Goal: Transaction & Acquisition: Purchase product/service

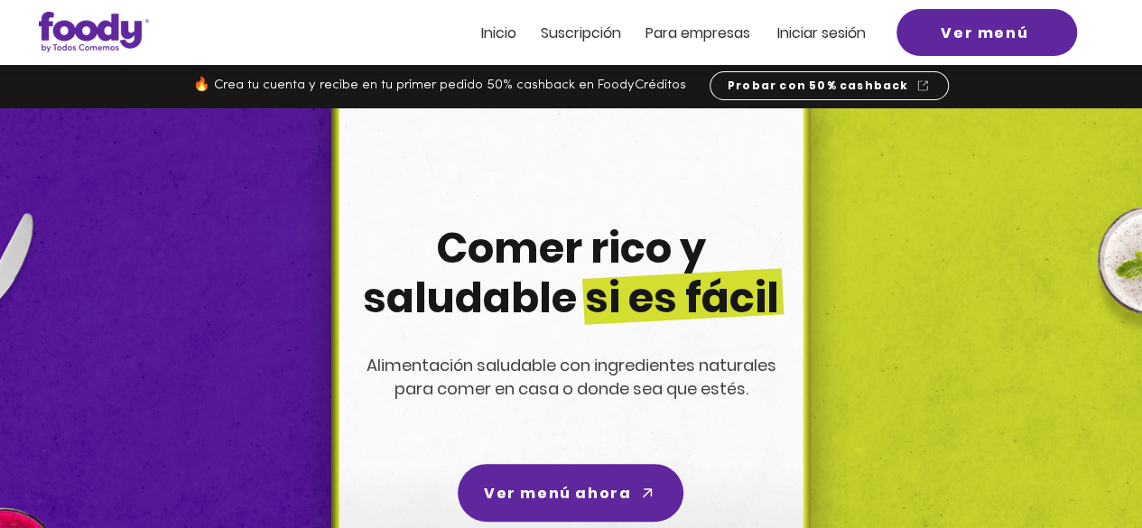
drag, startPoint x: 0, startPoint y: 0, endPoint x: 801, endPoint y: 32, distance: 801.7
click at [801, 32] on span "Iniciar sesión" at bounding box center [822, 33] width 89 height 21
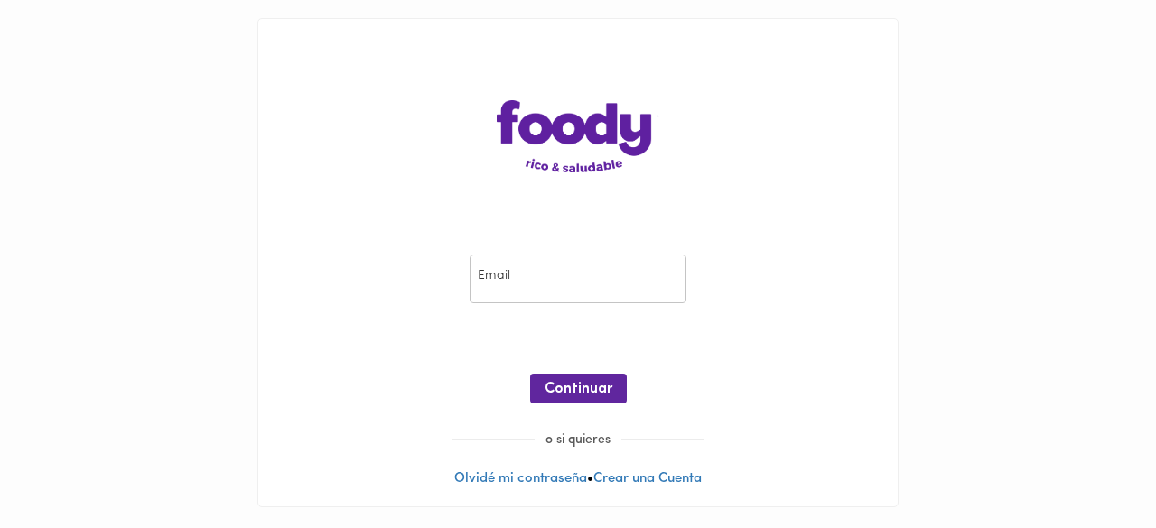
click at [524, 267] on input "email" at bounding box center [578, 280] width 217 height 50
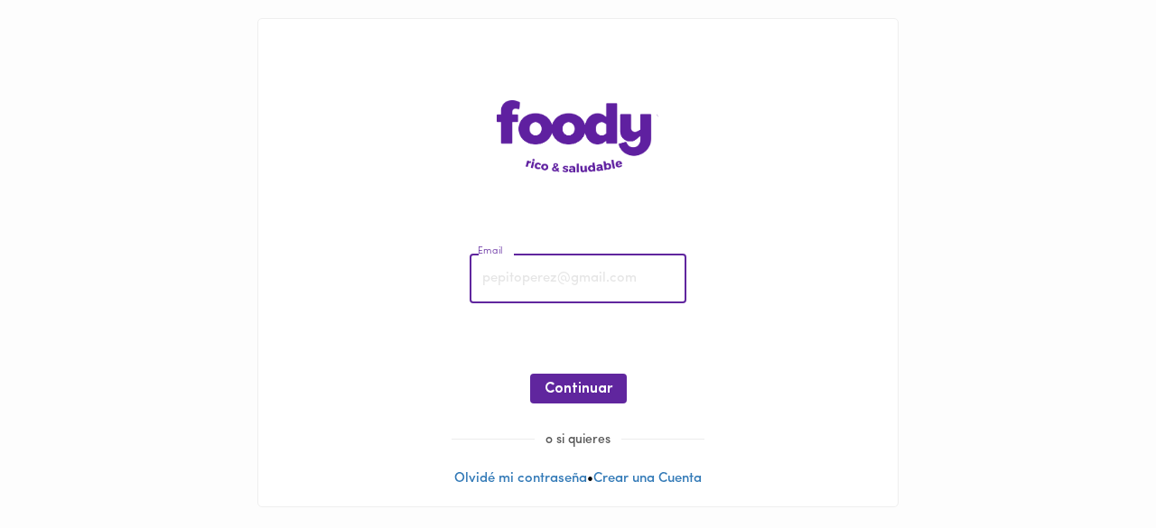
paste input "alvpinillos@yahoo.com"
type input "alvpinillos@yahoo.com"
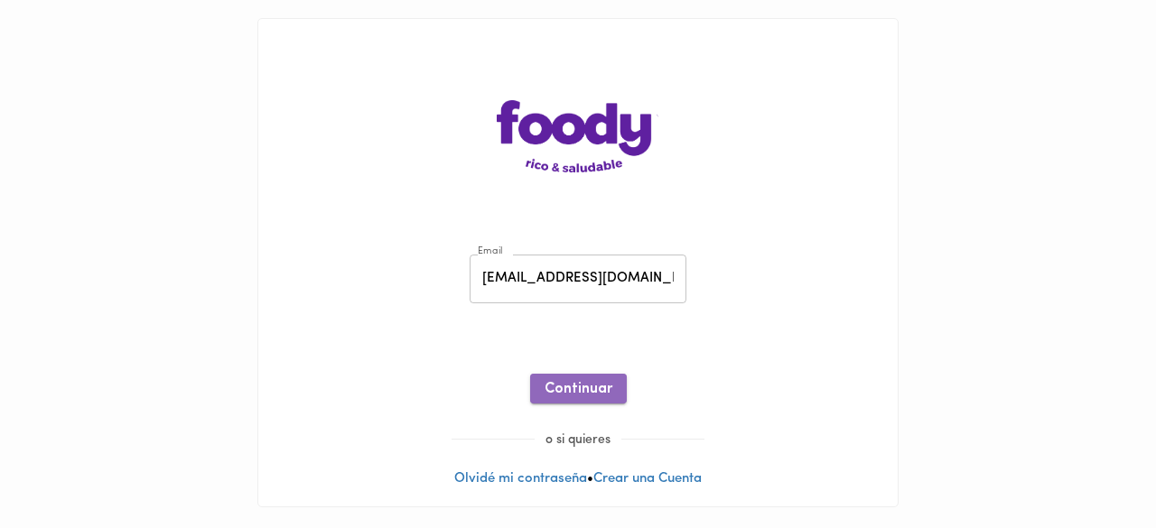
click at [580, 400] on button "Continuar" at bounding box center [578, 389] width 97 height 30
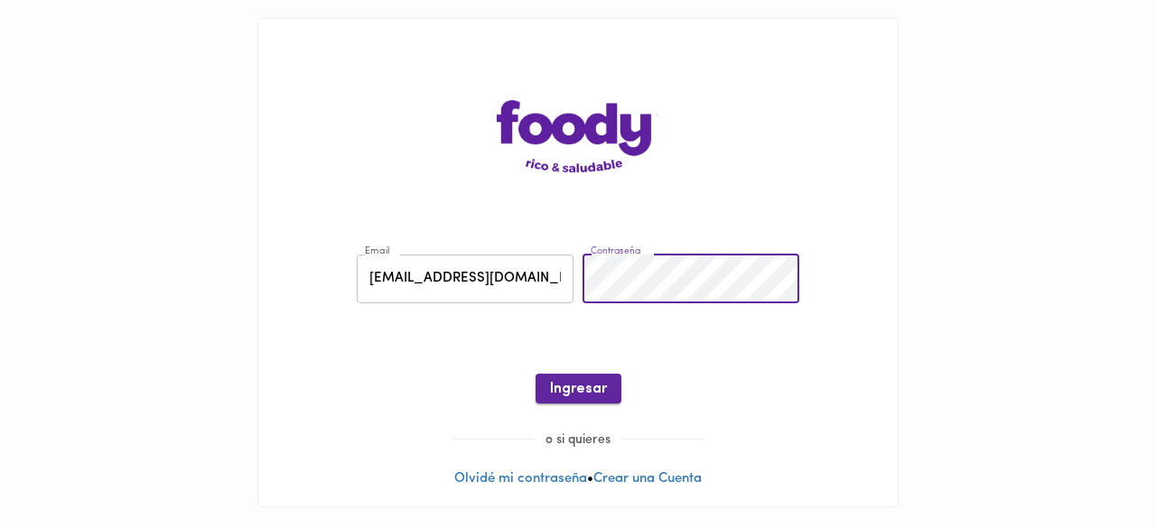
click at [579, 386] on span "Ingresar" at bounding box center [578, 389] width 57 height 17
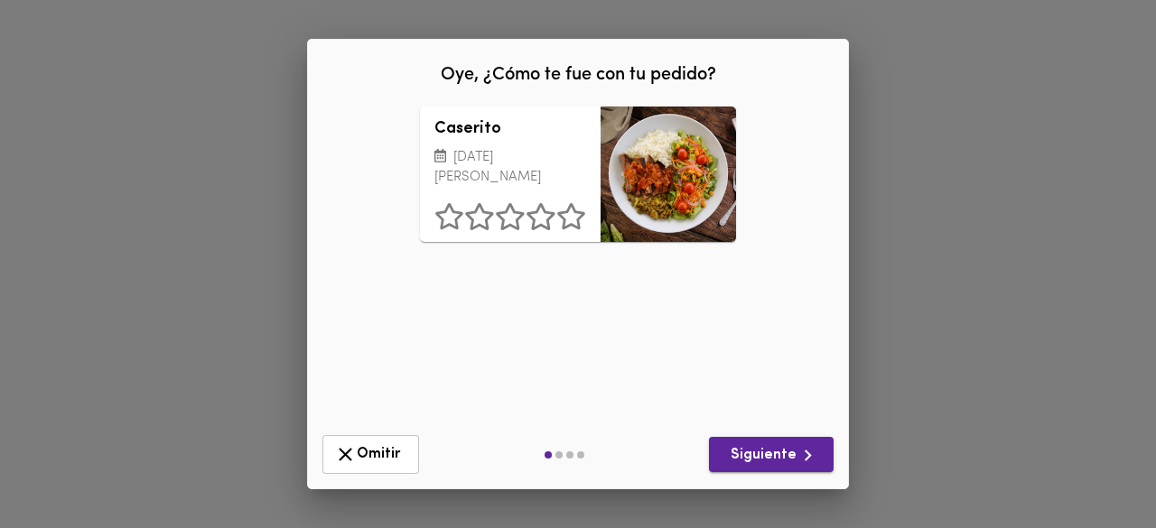
click at [749, 449] on span "Siguiente" at bounding box center [771, 455] width 96 height 23
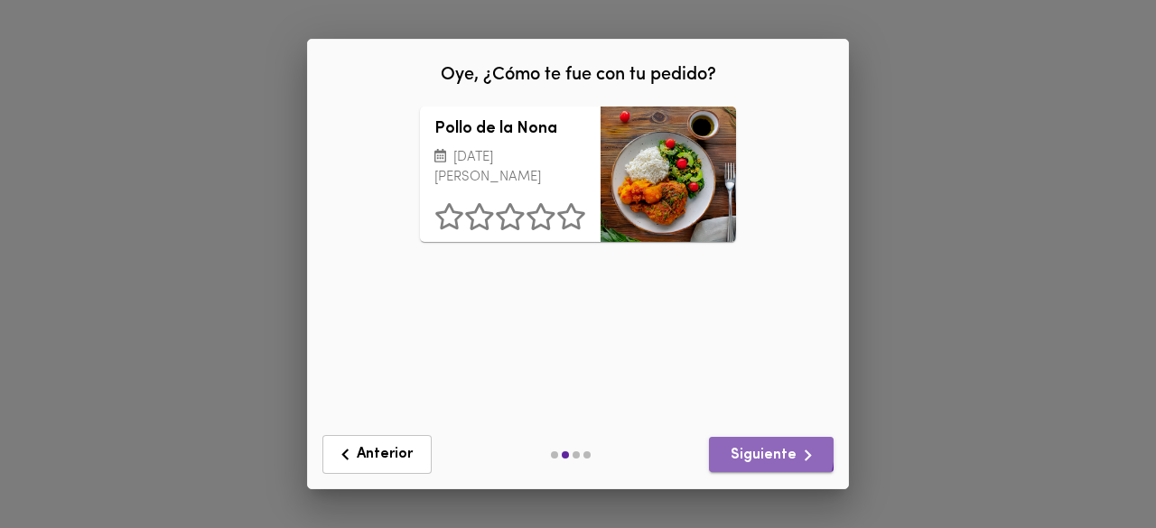
click at [749, 449] on span "Siguiente" at bounding box center [771, 455] width 96 height 23
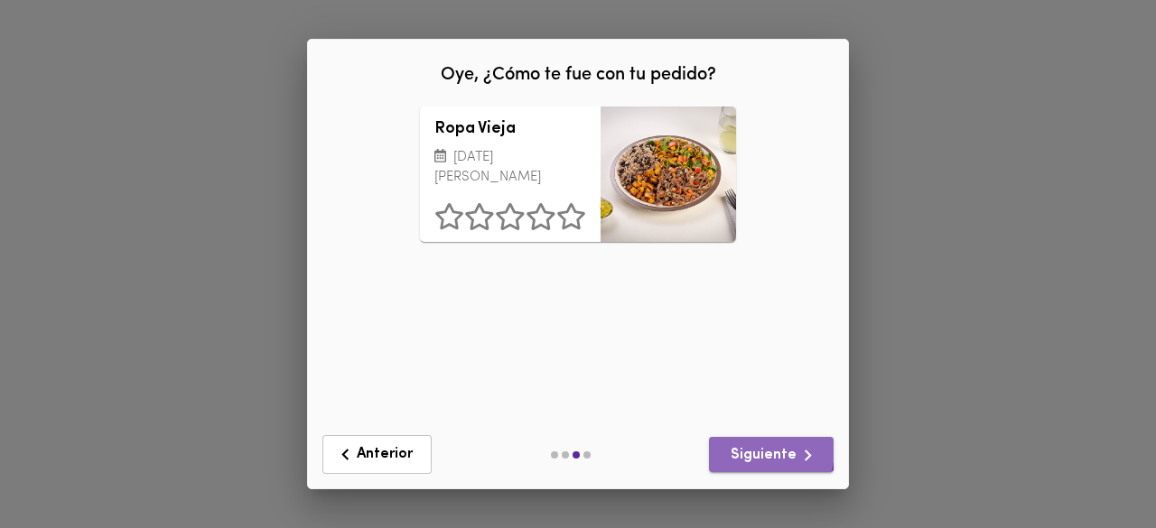
click at [749, 449] on span "Siguiente" at bounding box center [771, 455] width 96 height 23
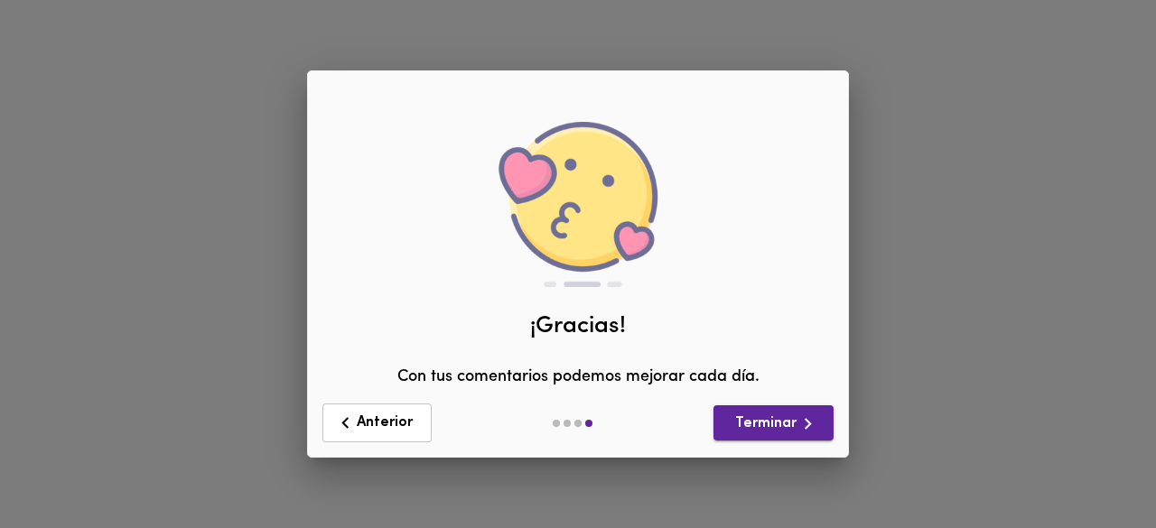
click at [749, 449] on div "Anterior Terminar" at bounding box center [578, 422] width 526 height 53
click at [766, 432] on span "Terminar" at bounding box center [773, 424] width 91 height 23
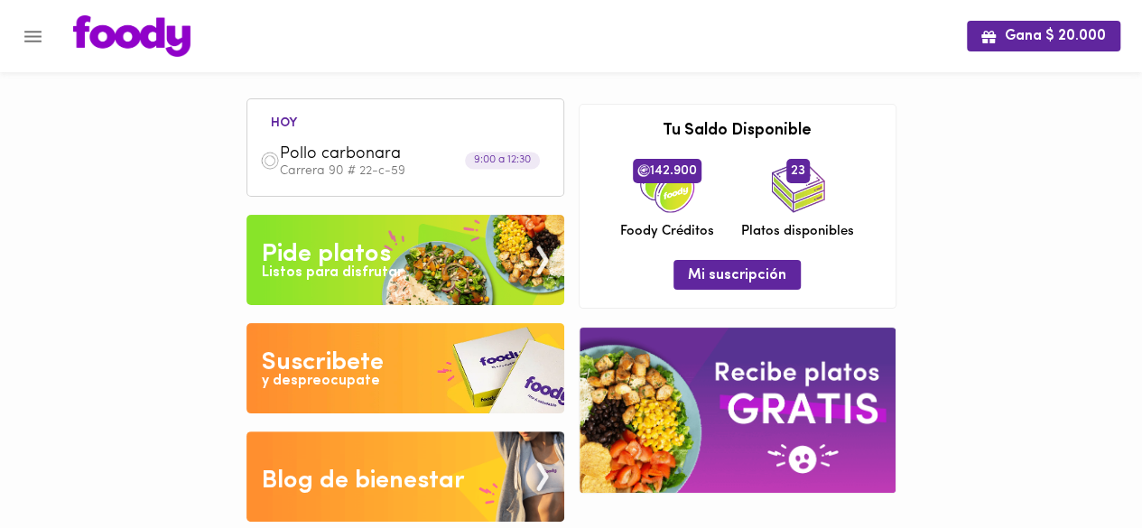
click at [385, 277] on div "Listos para disfrutar" at bounding box center [332, 273] width 141 height 21
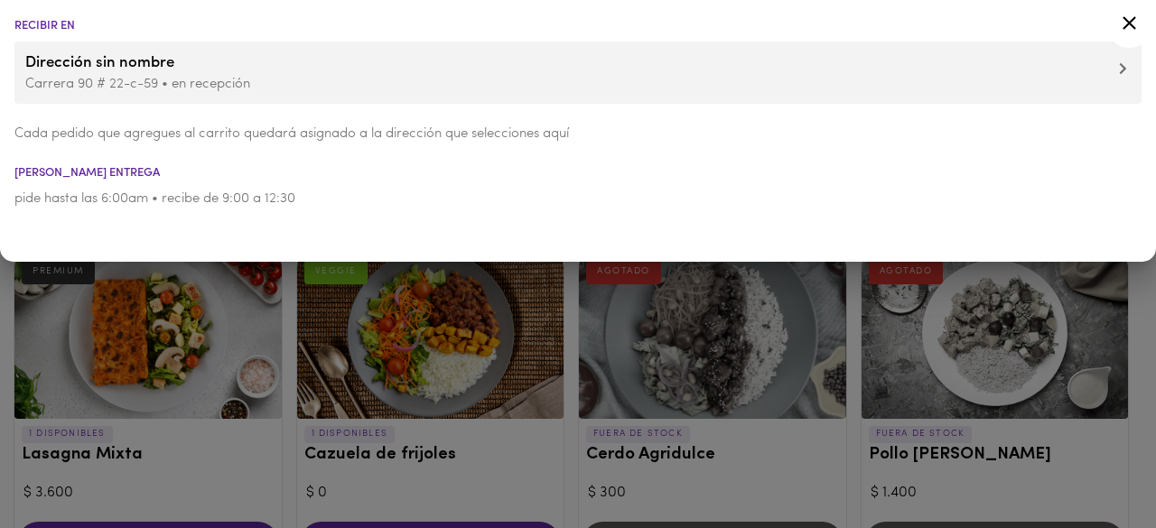
click at [1133, 14] on icon at bounding box center [1129, 23] width 23 height 23
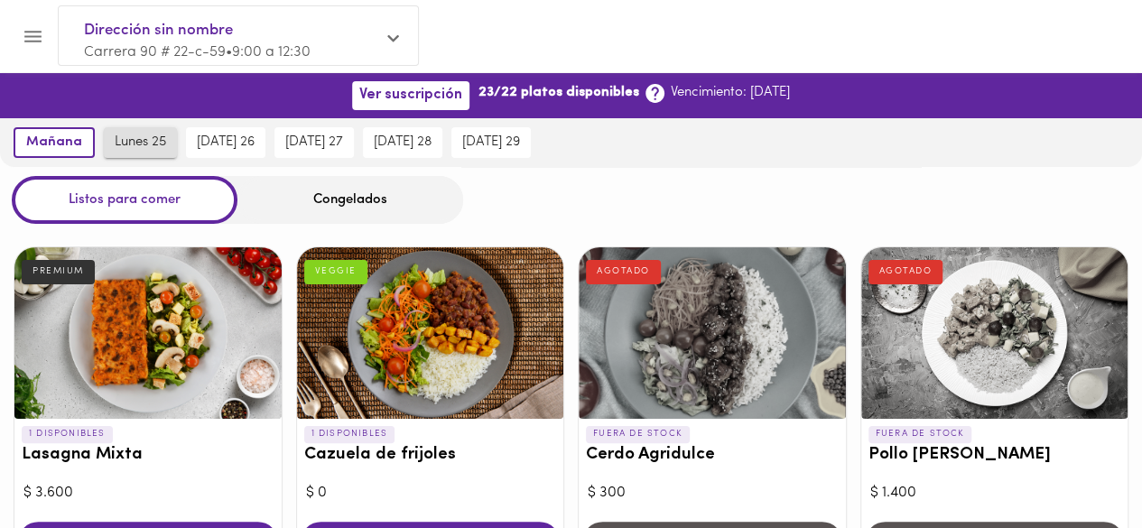
click at [143, 150] on span "lunes 25" at bounding box center [140, 143] width 51 height 16
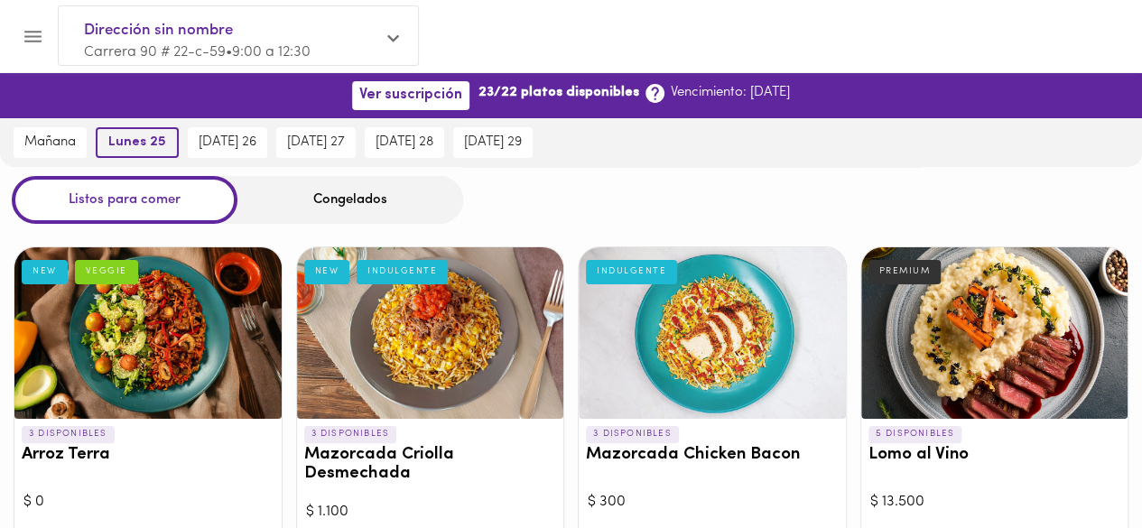
click at [143, 150] on span "lunes 25" at bounding box center [137, 143] width 58 height 16
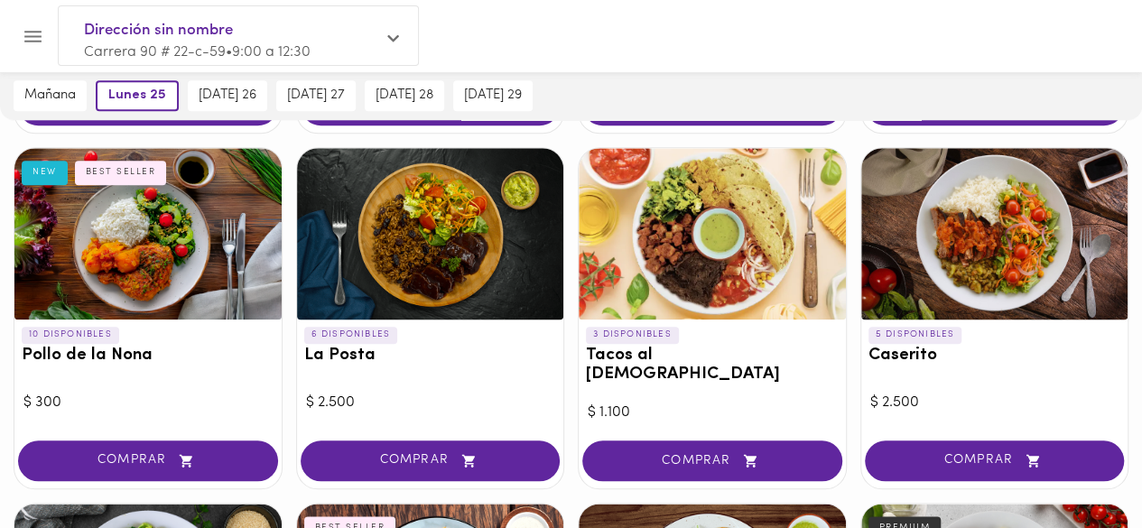
scroll to position [811, 0]
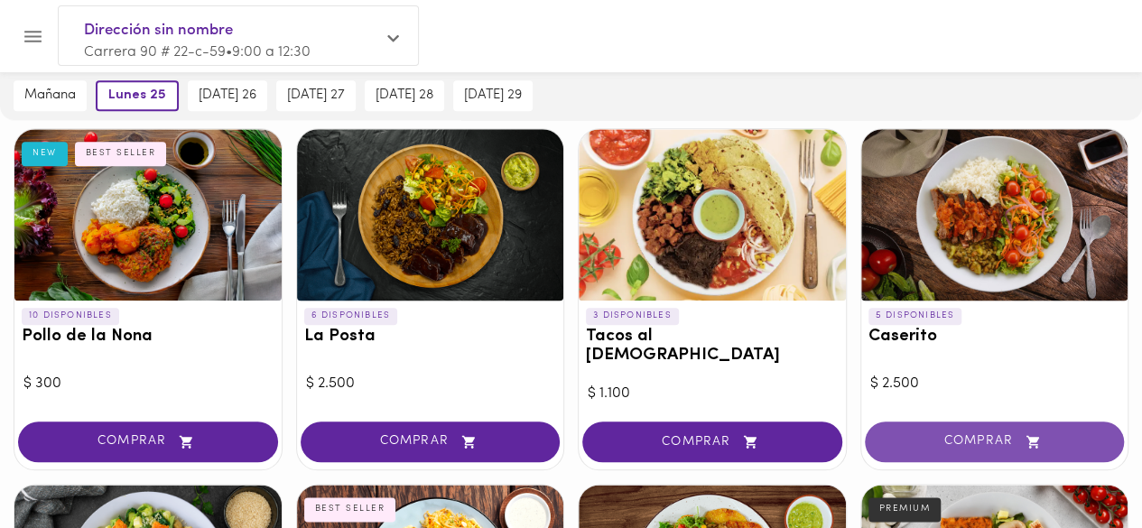
click at [993, 434] on span "COMPRAR" at bounding box center [995, 441] width 215 height 15
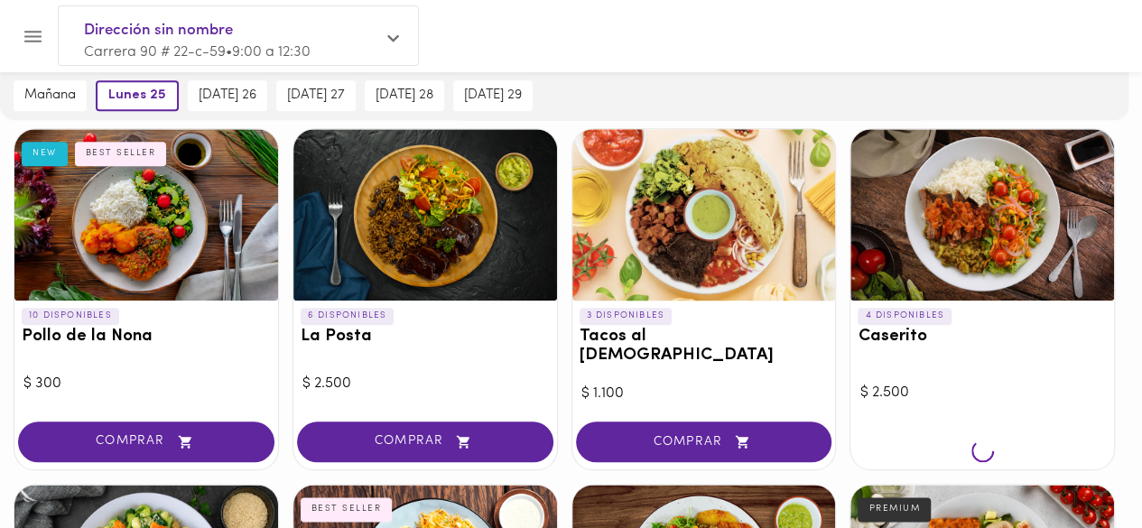
scroll to position [812, 0]
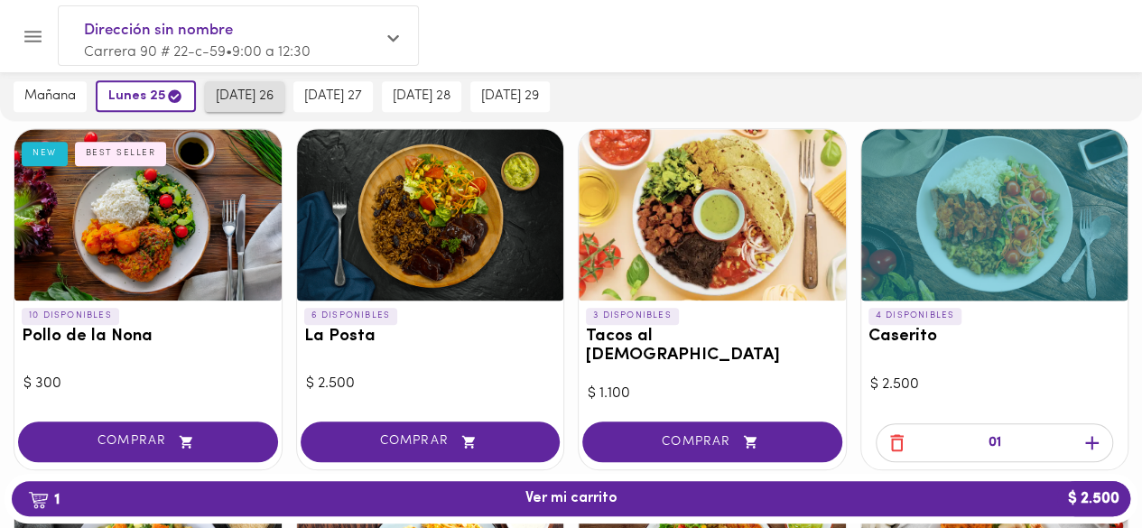
click at [233, 102] on span "martes 26" at bounding box center [245, 97] width 58 height 16
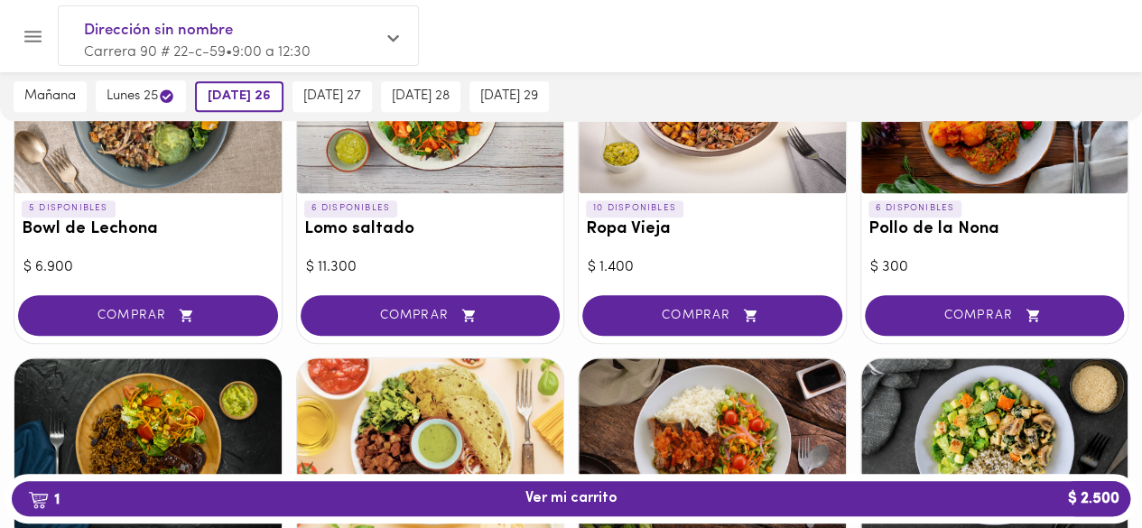
scroll to position [585, 0]
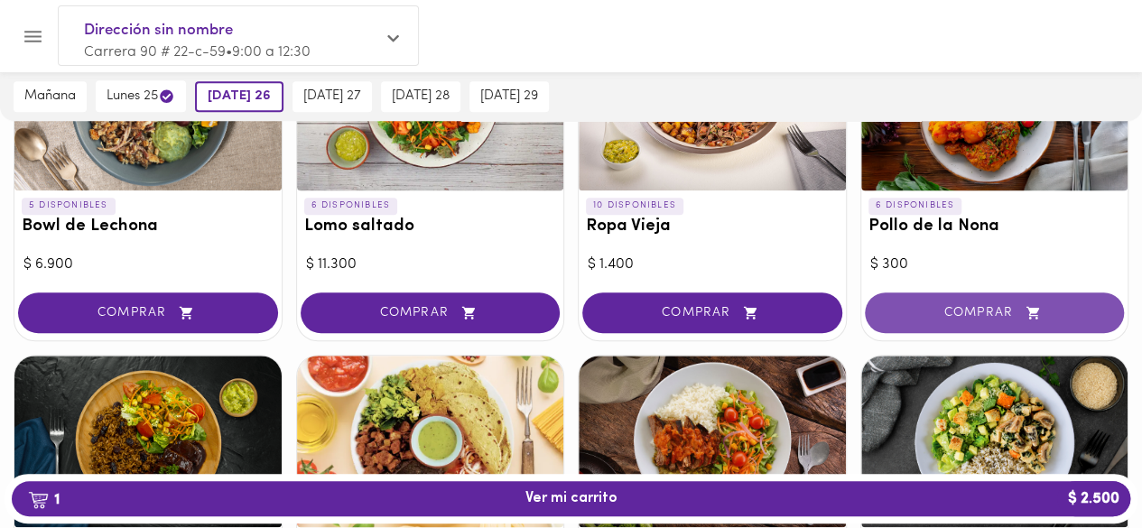
click at [974, 308] on span "COMPRAR" at bounding box center [995, 312] width 215 height 15
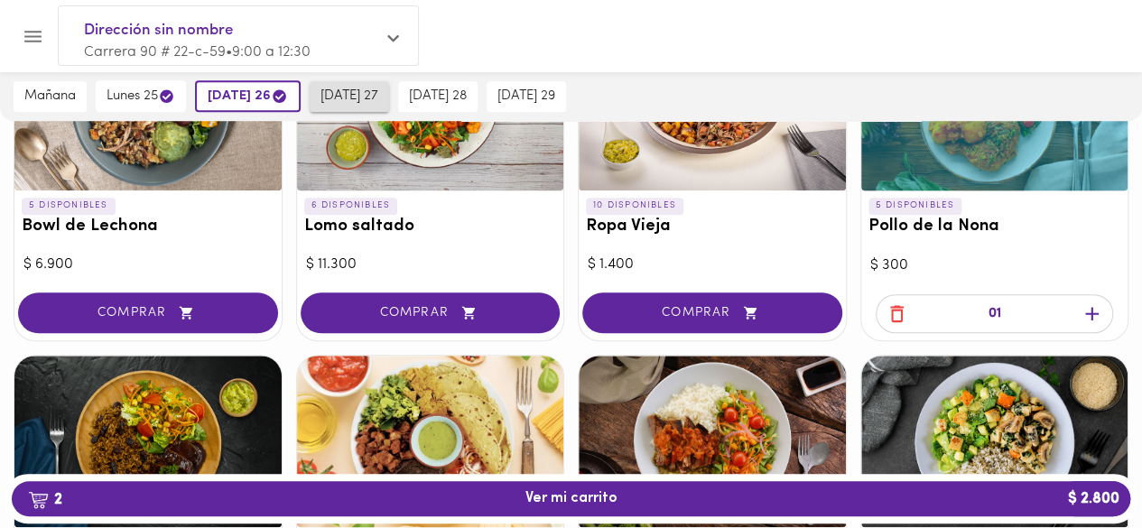
click at [349, 97] on span "miércoles 27" at bounding box center [350, 97] width 58 height 16
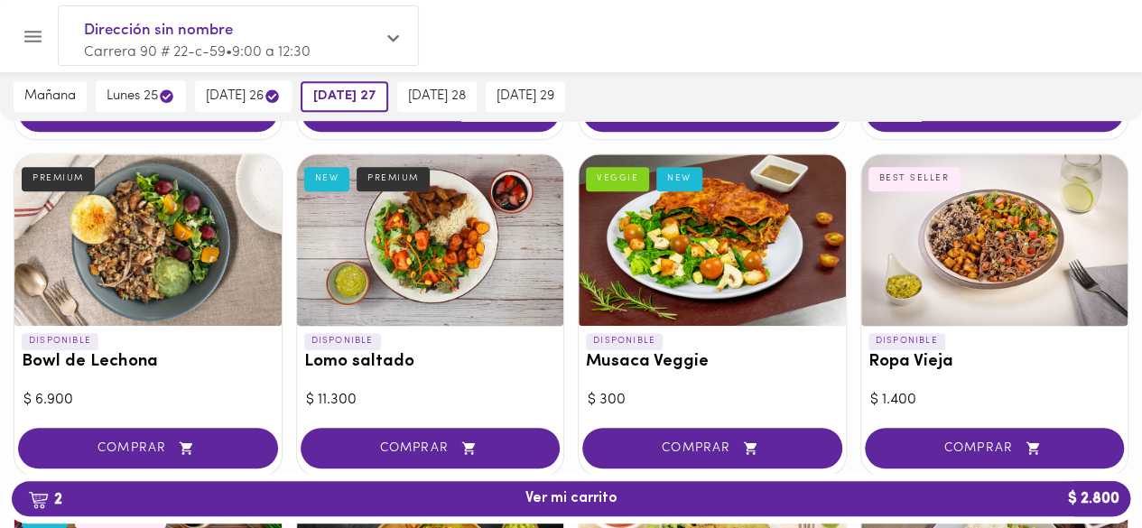
scroll to position [488, 0]
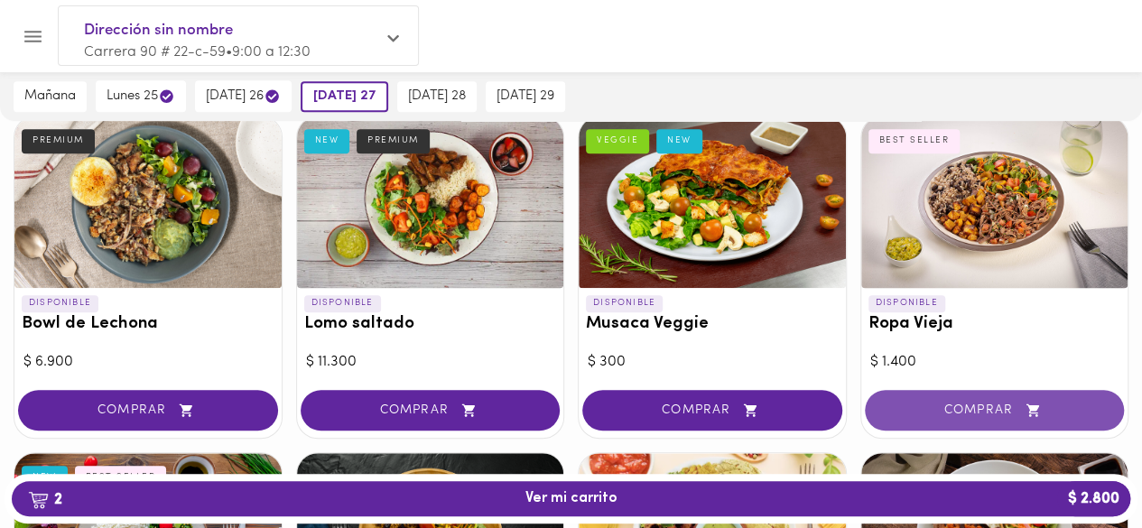
click at [990, 418] on button "COMPRAR" at bounding box center [995, 410] width 260 height 41
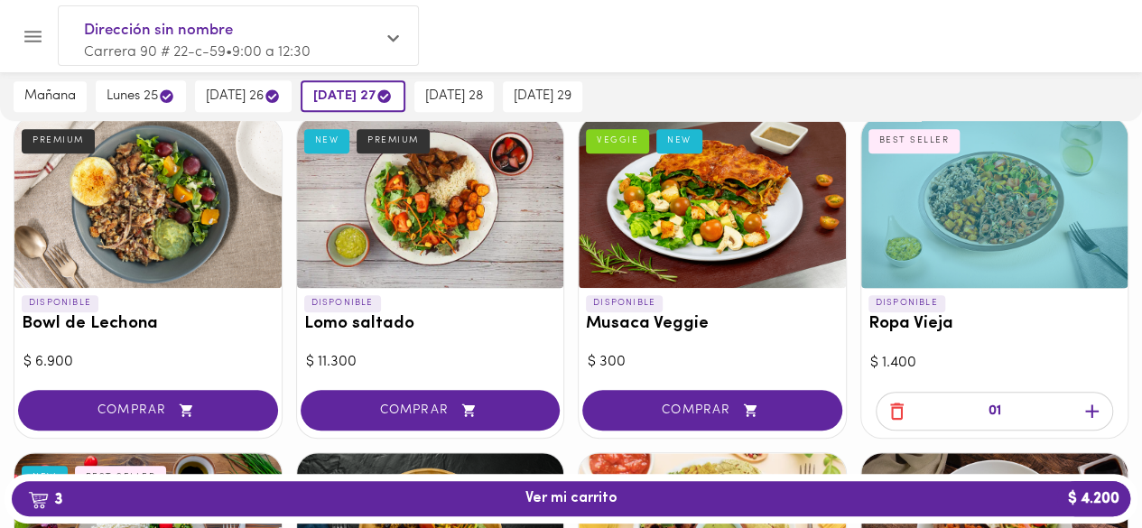
click at [465, 79] on div "jueves 28" at bounding box center [454, 96] width 89 height 49
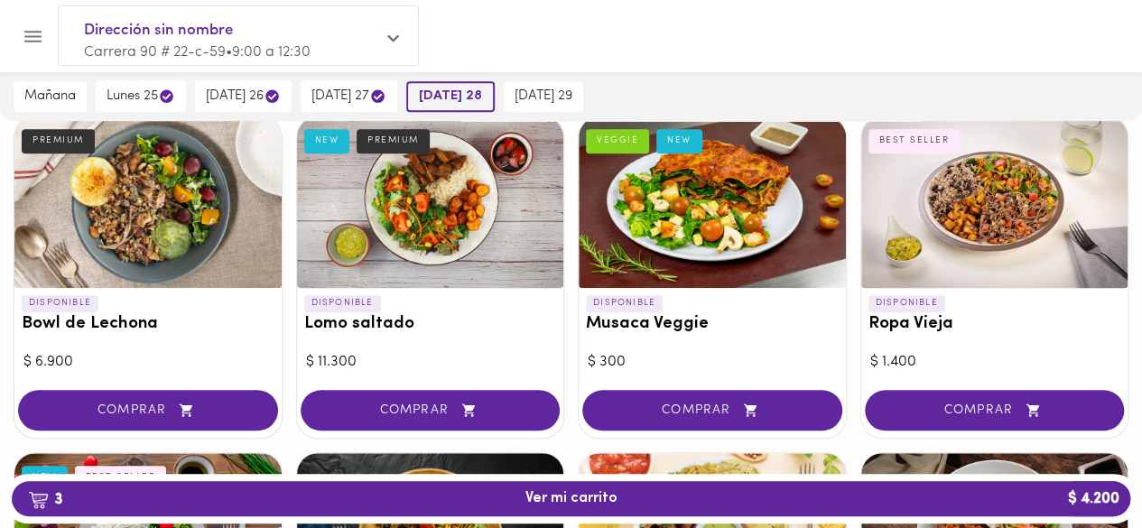
click at [464, 84] on button "jueves 28" at bounding box center [450, 96] width 89 height 31
click at [482, 101] on span "jueves 28" at bounding box center [450, 97] width 63 height 16
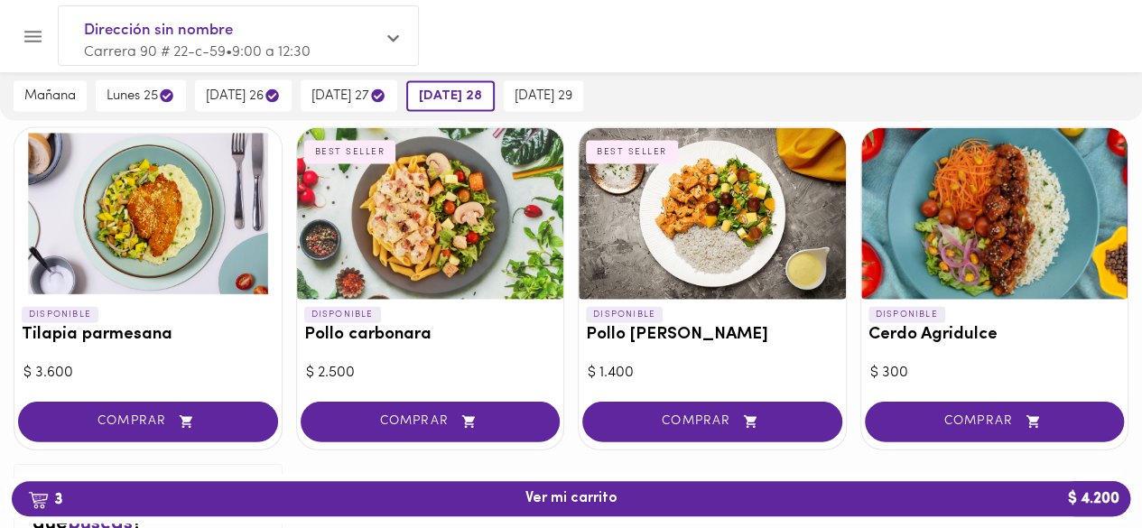
scroll to position [1803, 0]
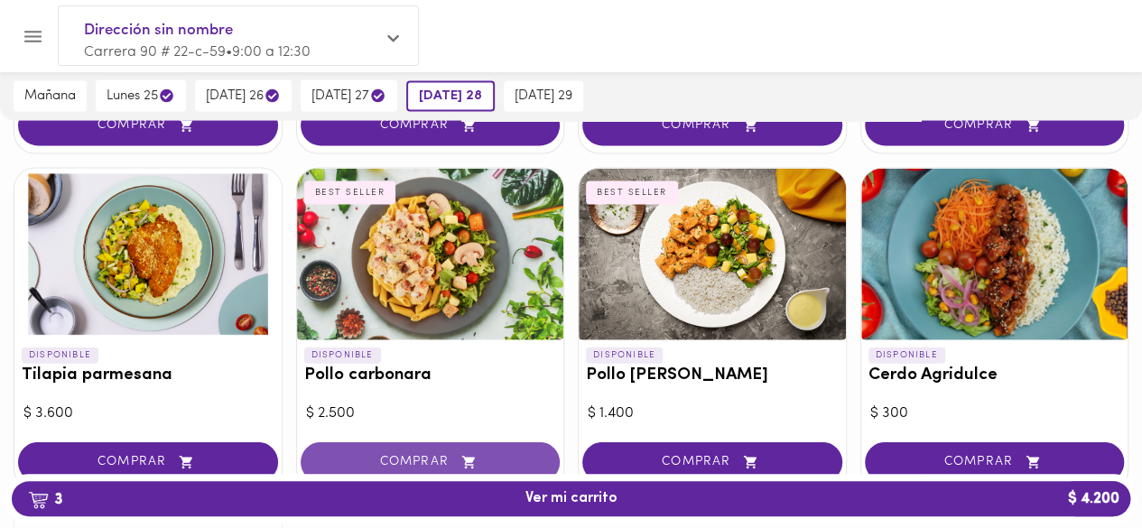
click at [508, 455] on span "COMPRAR" at bounding box center [430, 462] width 215 height 15
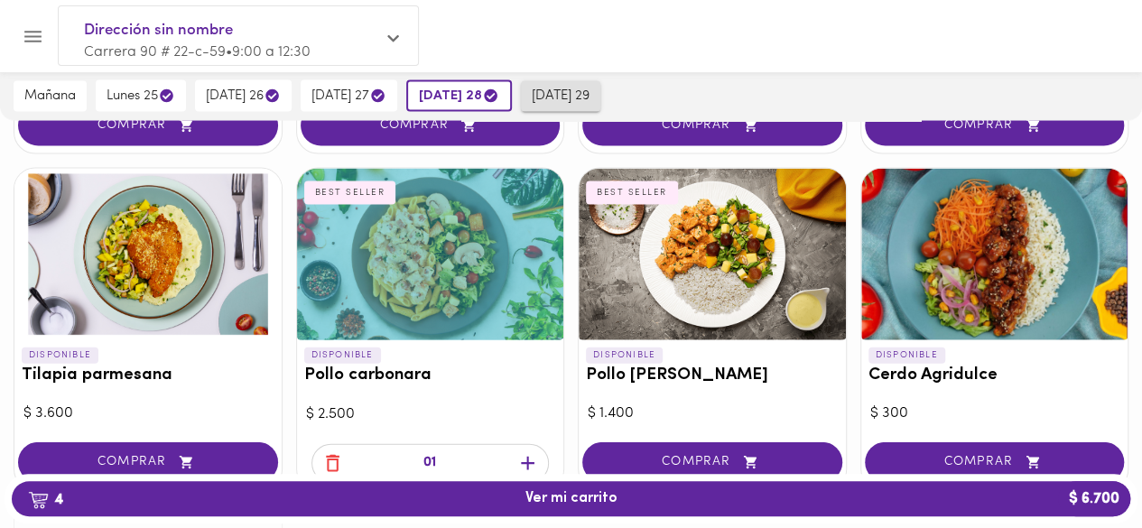
click at [566, 93] on span "viernes 29" at bounding box center [561, 97] width 58 height 16
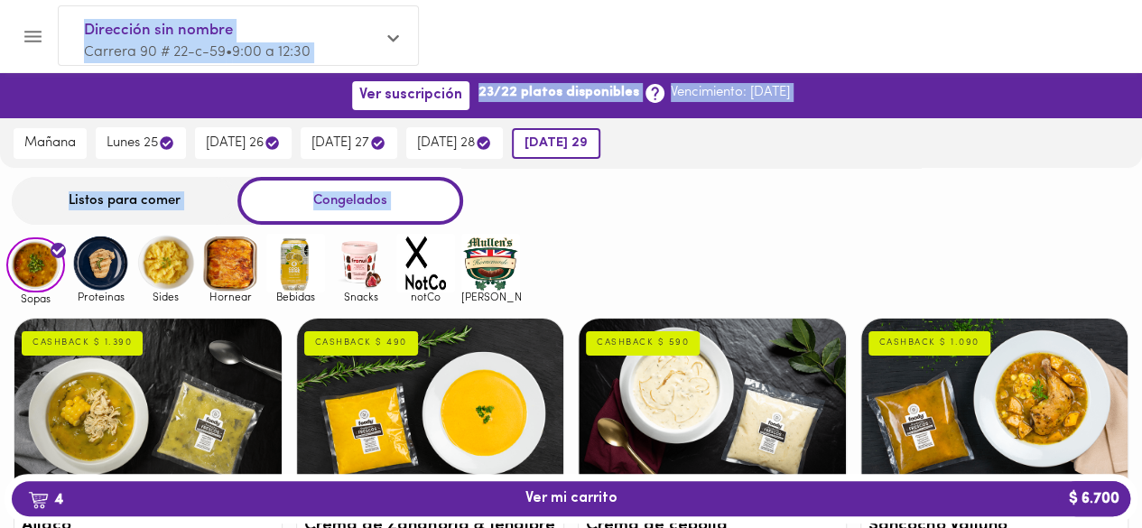
drag, startPoint x: 1142, startPoint y: 61, endPoint x: 1155, endPoint y: 260, distance: 200.1
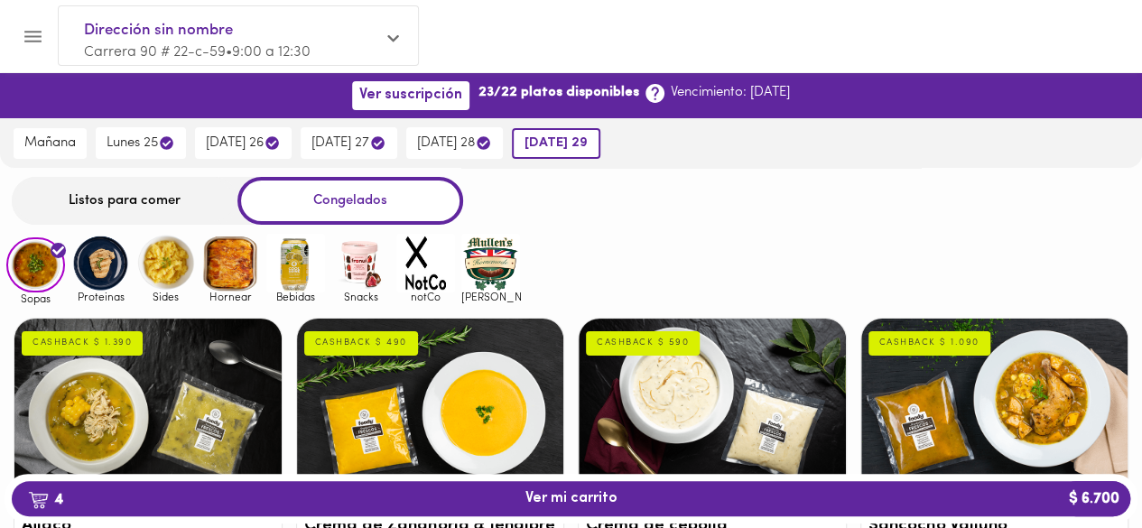
click at [979, 345] on div "CASHBACK $ 1.090" at bounding box center [930, 342] width 122 height 23
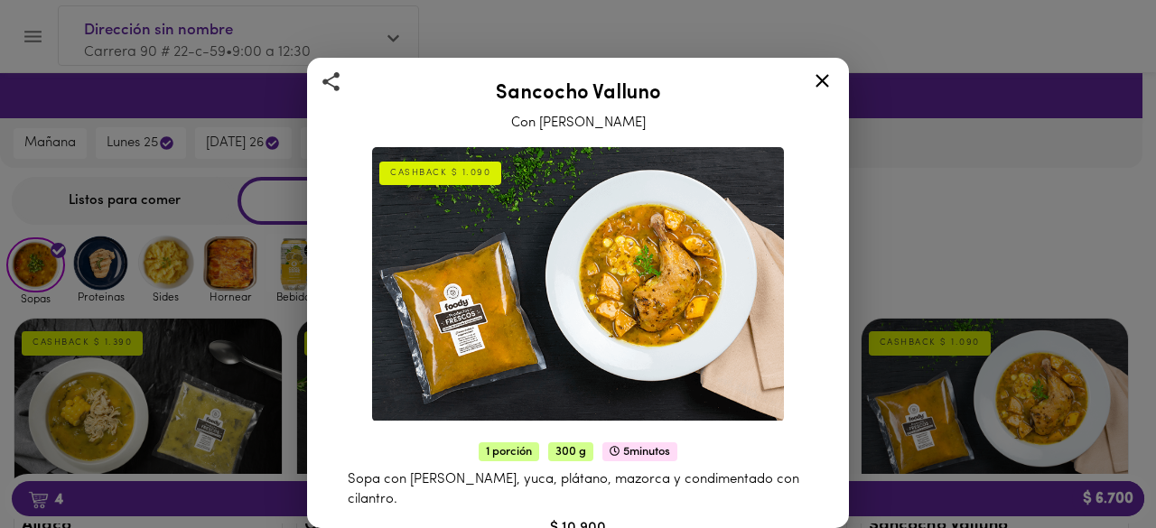
click at [825, 93] on div at bounding box center [822, 83] width 44 height 43
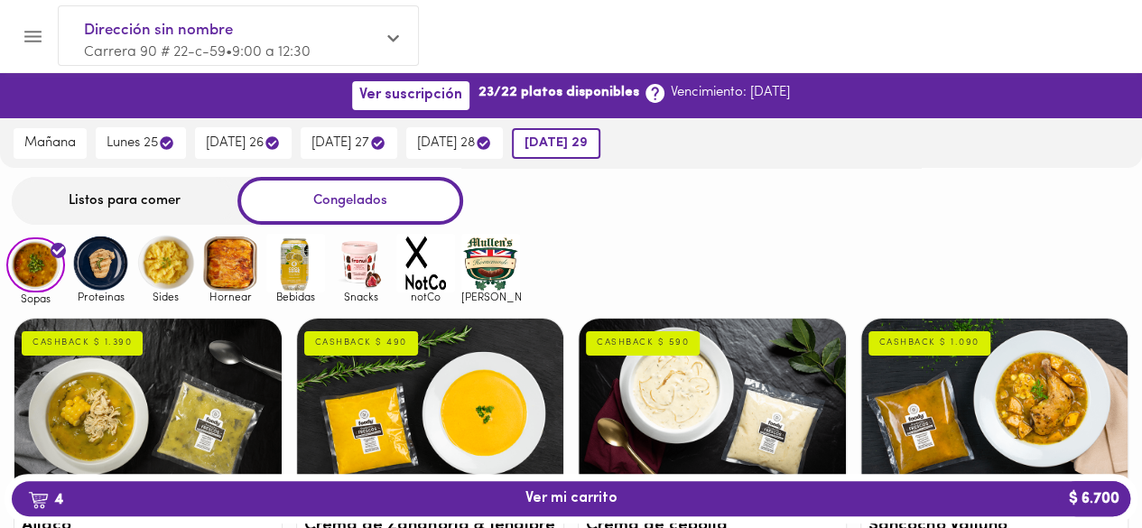
click at [161, 180] on div "Listos para comer" at bounding box center [125, 201] width 226 height 48
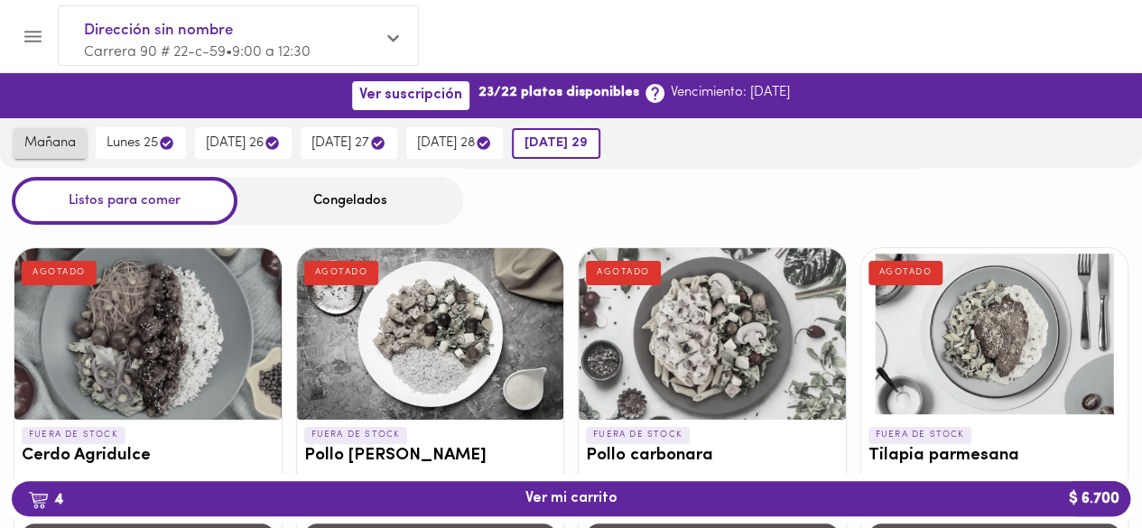
click at [59, 153] on button "mañana" at bounding box center [50, 143] width 73 height 31
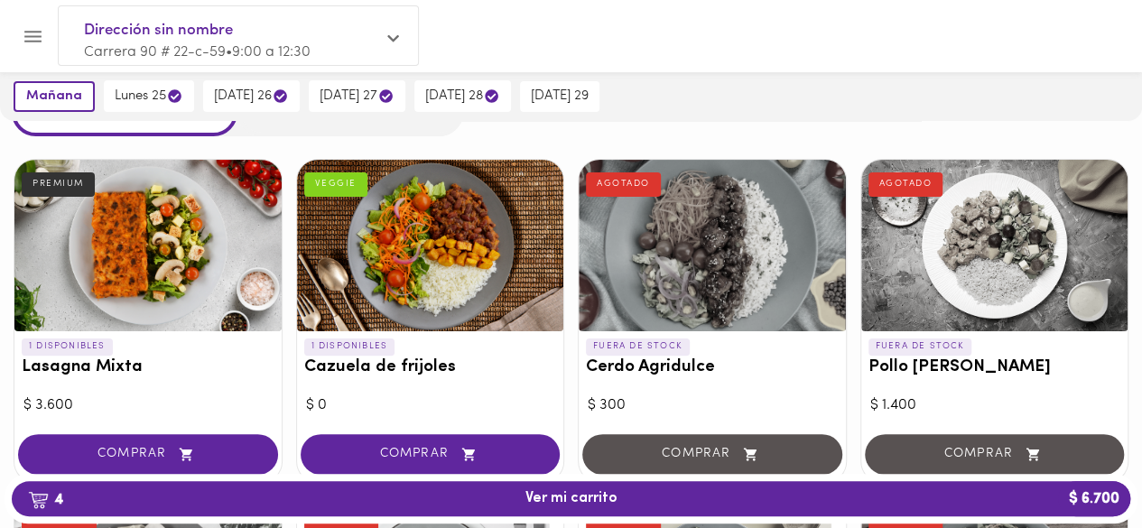
scroll to position [105, 0]
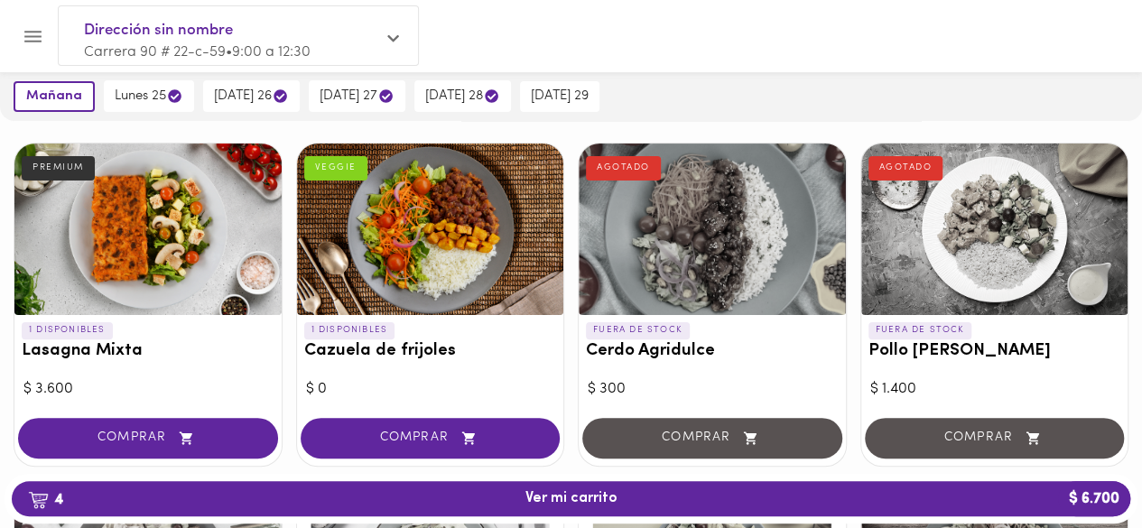
click at [447, 240] on div at bounding box center [430, 230] width 267 height 172
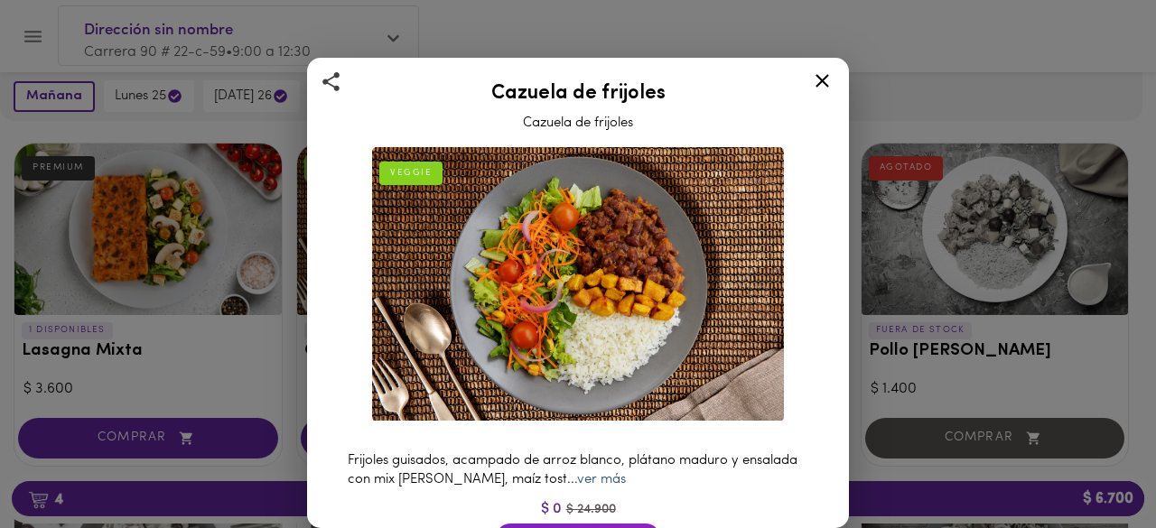
click at [618, 473] on link "ver más" at bounding box center [601, 480] width 49 height 14
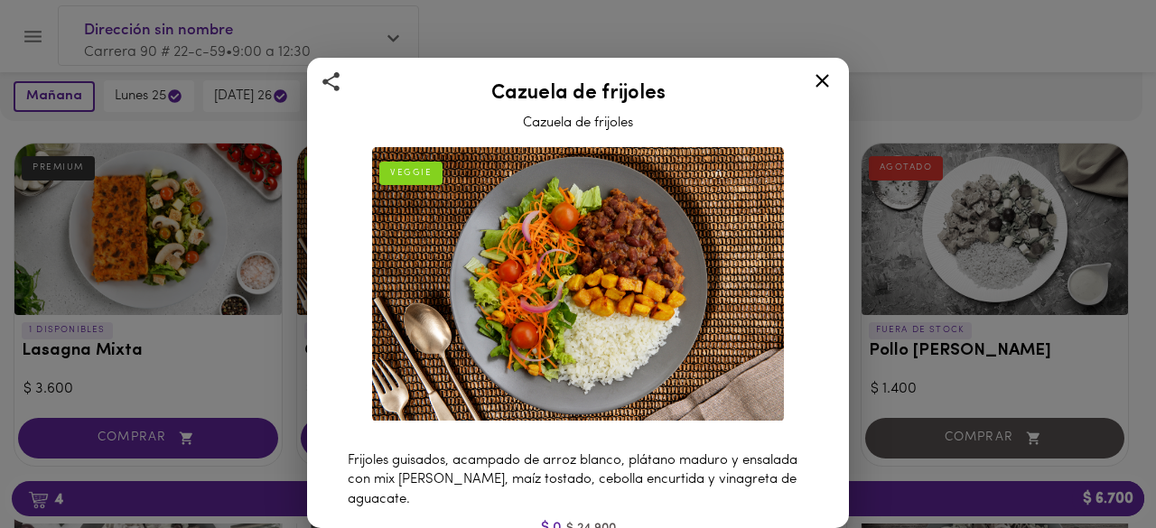
click at [833, 221] on div "Cazuela de frijoles Cazuela de frijoles VEGGIE Frijoles guisados, acampado de a…" at bounding box center [578, 494] width 542 height 872
click at [826, 75] on icon at bounding box center [823, 81] width 14 height 14
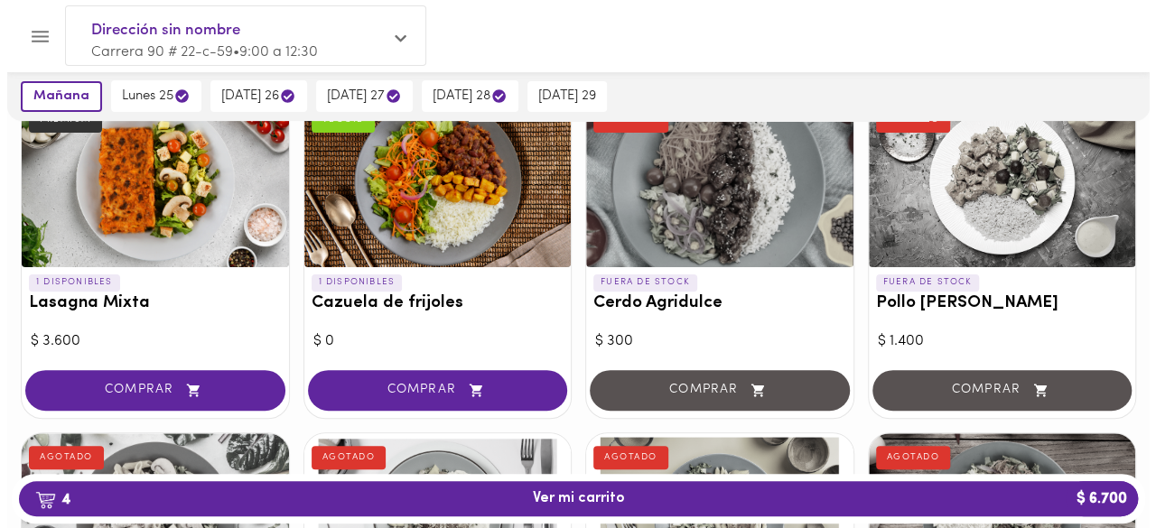
scroll to position [159, 0]
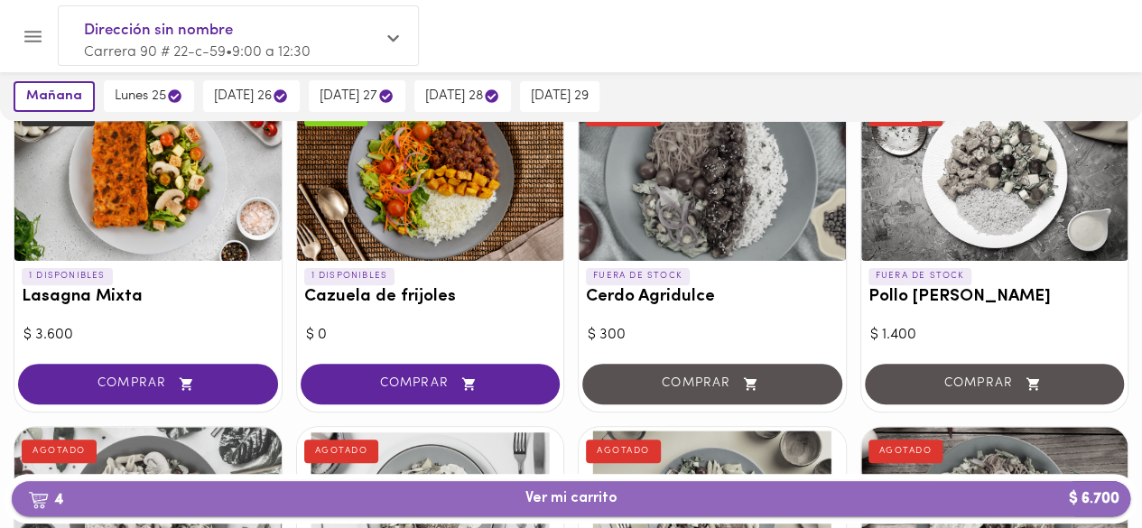
click at [642, 515] on button "4 Ver mi carrito $ 6.700" at bounding box center [571, 498] width 1119 height 35
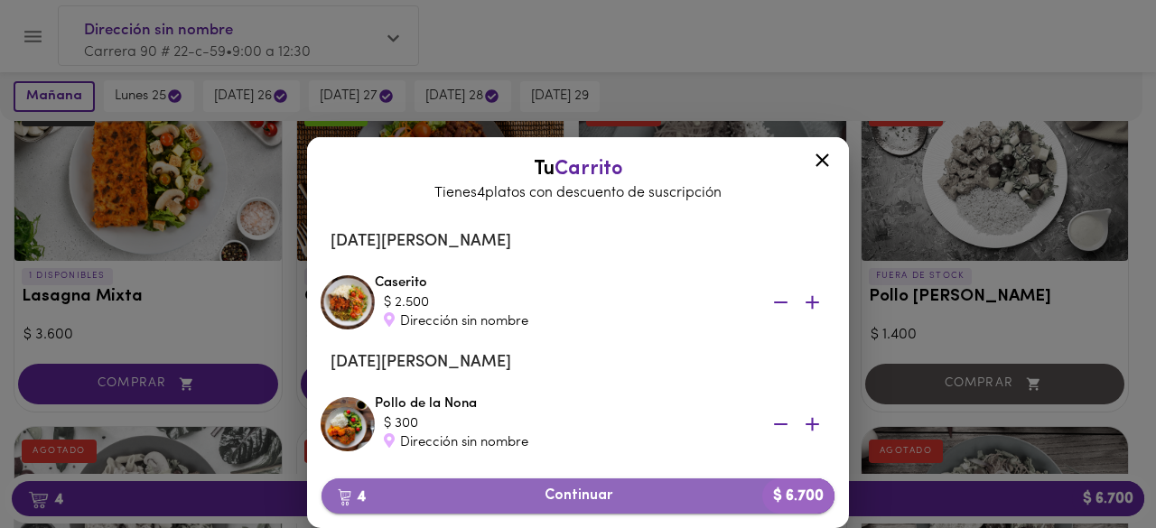
click at [618, 496] on span "4 Continuar $ 6.700" at bounding box center [578, 496] width 484 height 17
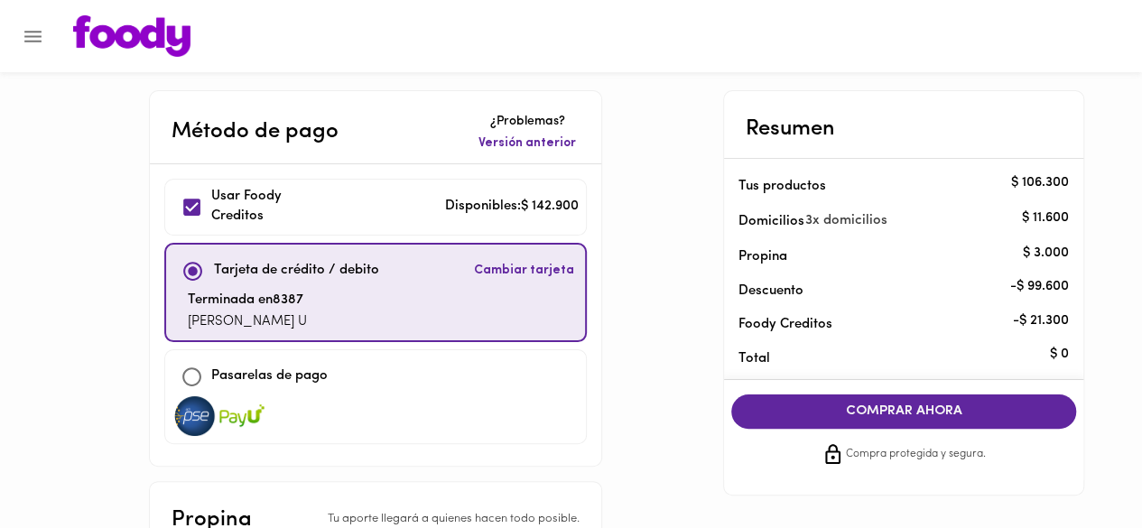
click at [903, 415] on span "COMPRAR AHORA" at bounding box center [904, 412] width 309 height 16
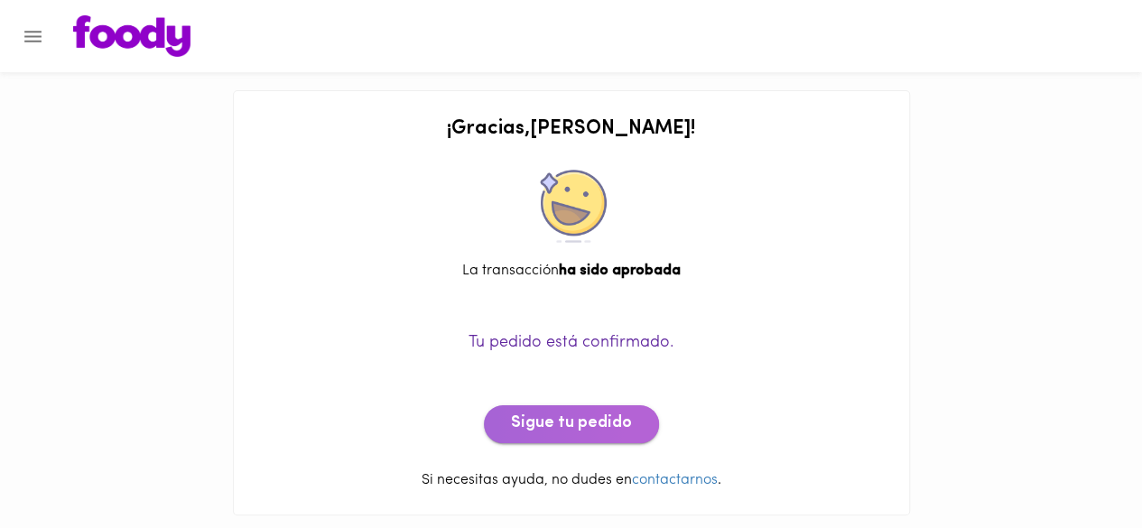
click at [598, 419] on span "Sigue tu pedido" at bounding box center [571, 425] width 121 height 20
